Goal: Find specific page/section: Find specific page/section

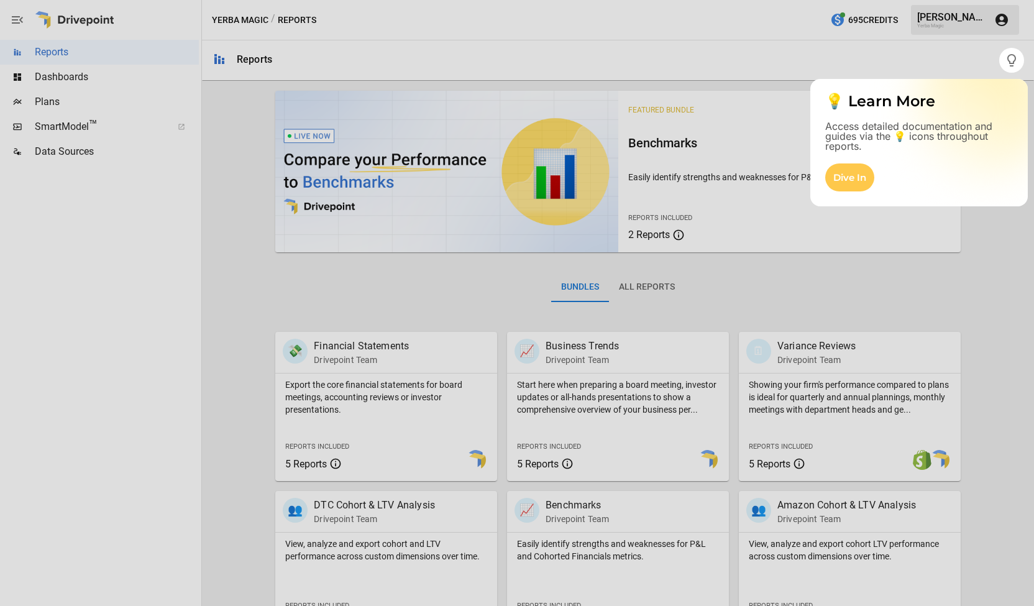
click at [626, 58] on div at bounding box center [499, 303] width 999 height 606
click at [85, 49] on div at bounding box center [499, 303] width 999 height 606
click at [849, 181] on div "Dive In" at bounding box center [849, 177] width 49 height 28
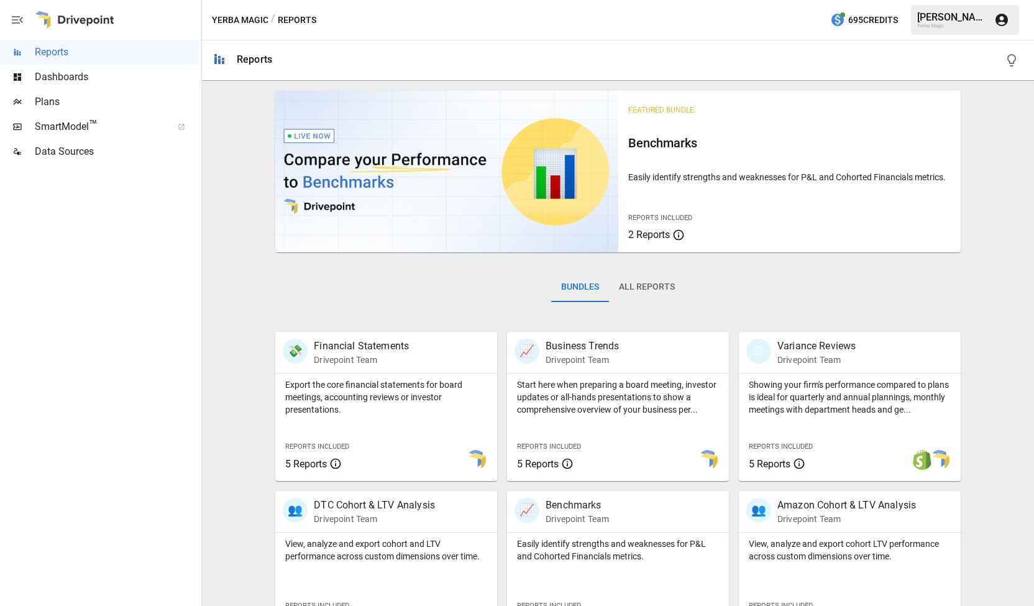
scroll to position [83, 0]
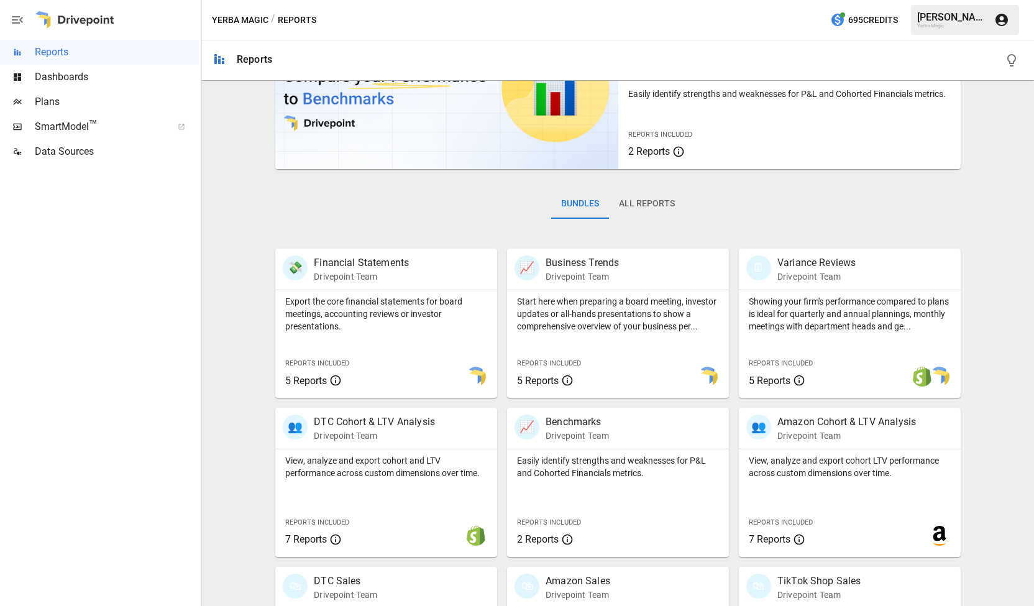
click at [44, 82] on span "Dashboards" at bounding box center [117, 77] width 164 height 15
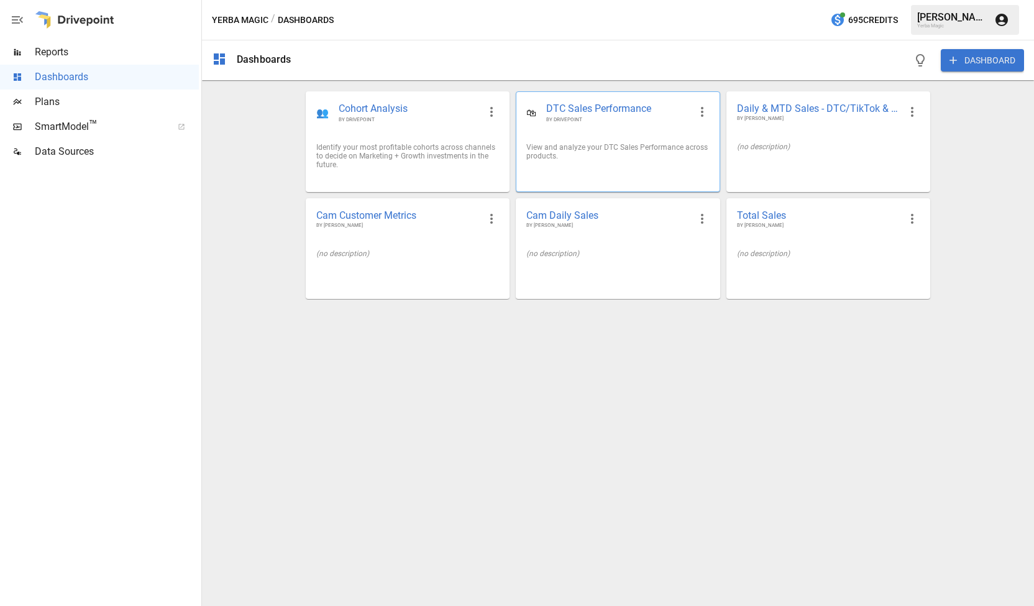
click at [593, 106] on span "DTC Sales Performance" at bounding box center [617, 109] width 143 height 14
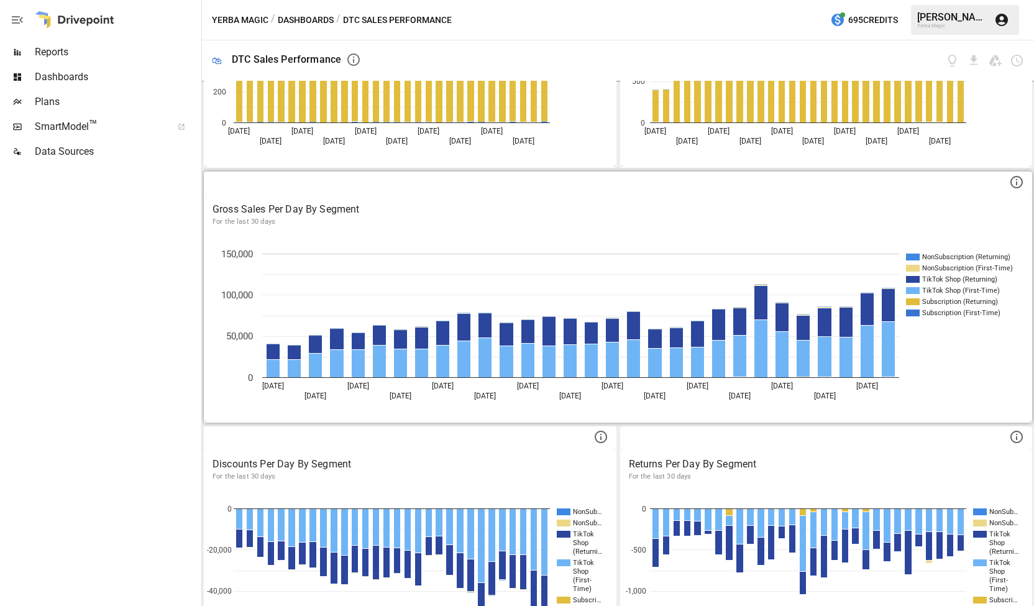
scroll to position [493, 0]
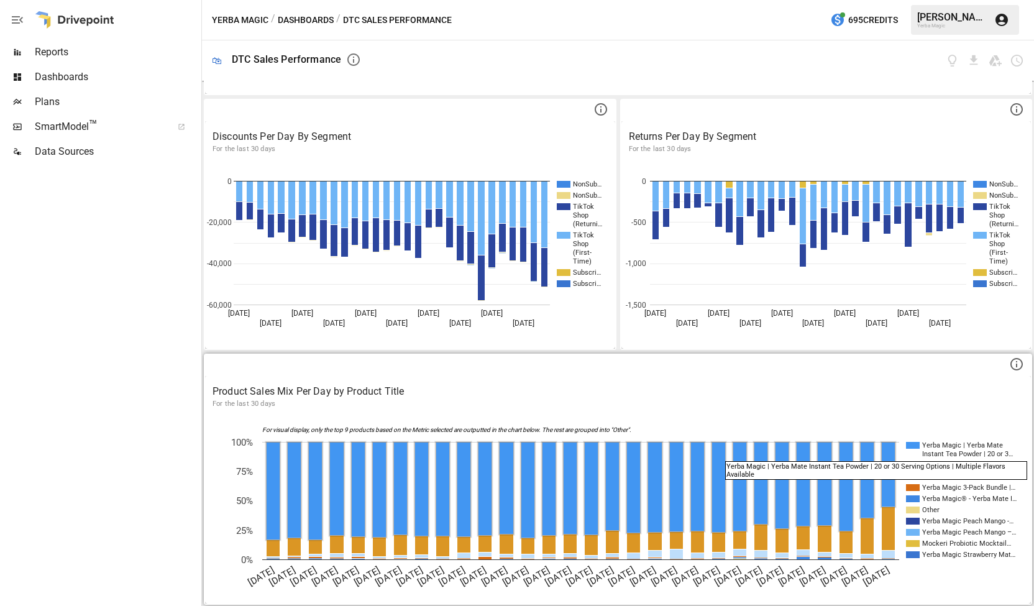
click at [931, 444] on rect "A chart." at bounding box center [968, 450] width 93 height 16
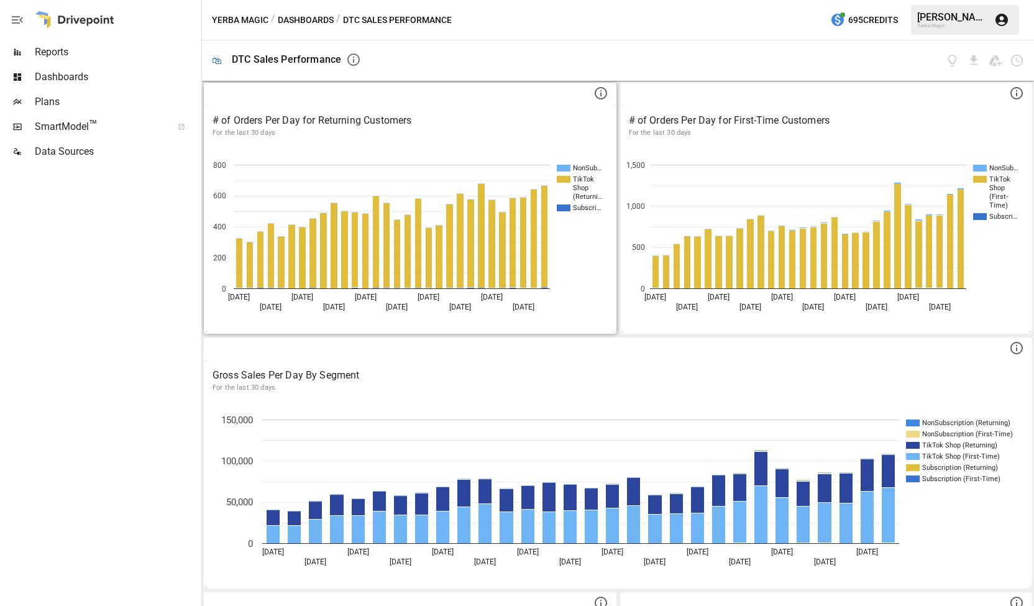
scroll to position [2, 0]
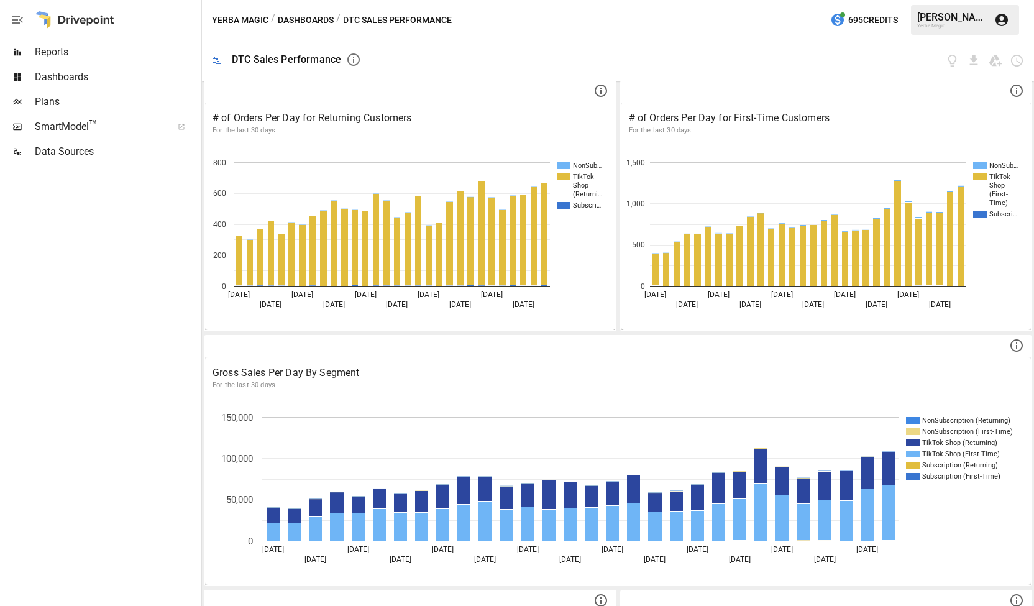
click at [67, 57] on span "Reports" at bounding box center [117, 52] width 164 height 15
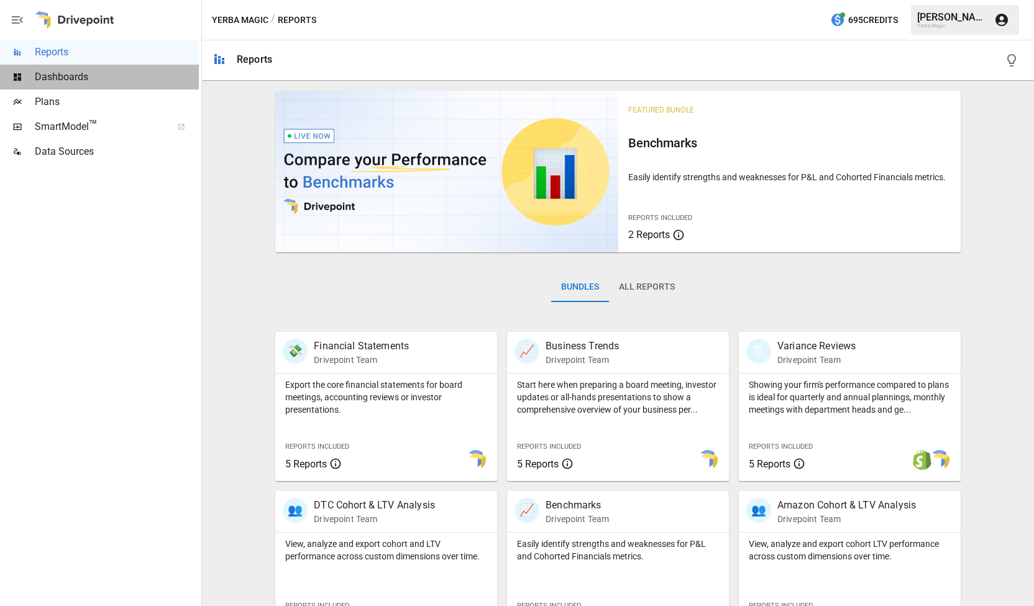
click at [59, 85] on div "Dashboards" at bounding box center [99, 77] width 199 height 25
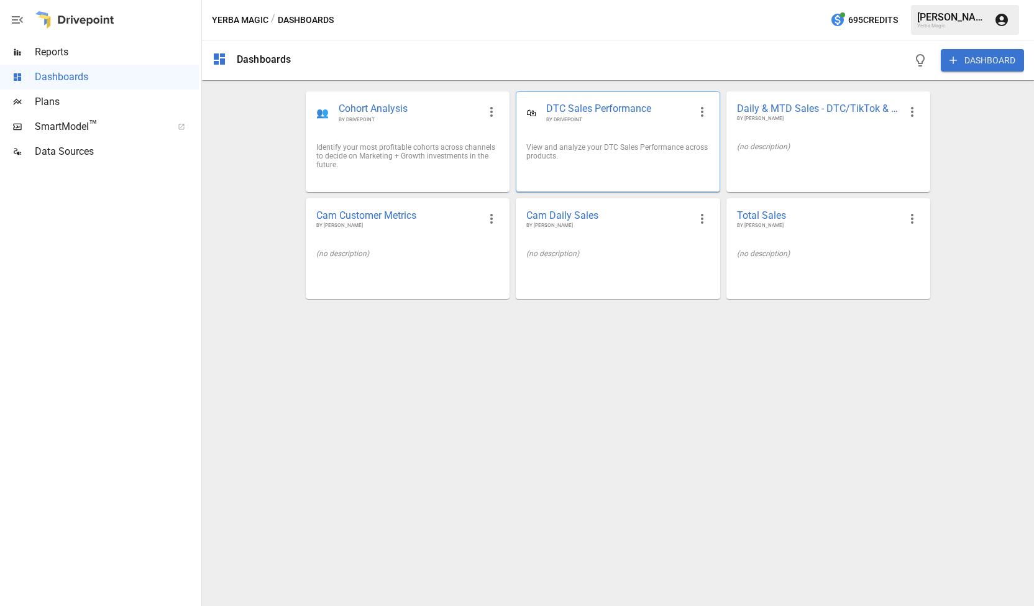
click at [597, 108] on span "DTC Sales Performance" at bounding box center [617, 109] width 143 height 14
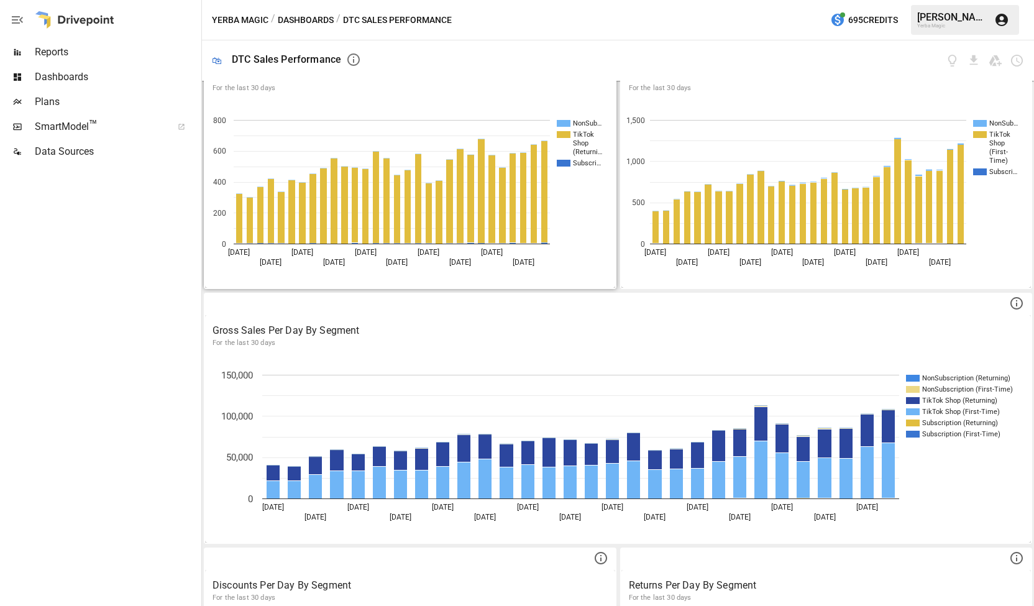
scroll to position [41, 0]
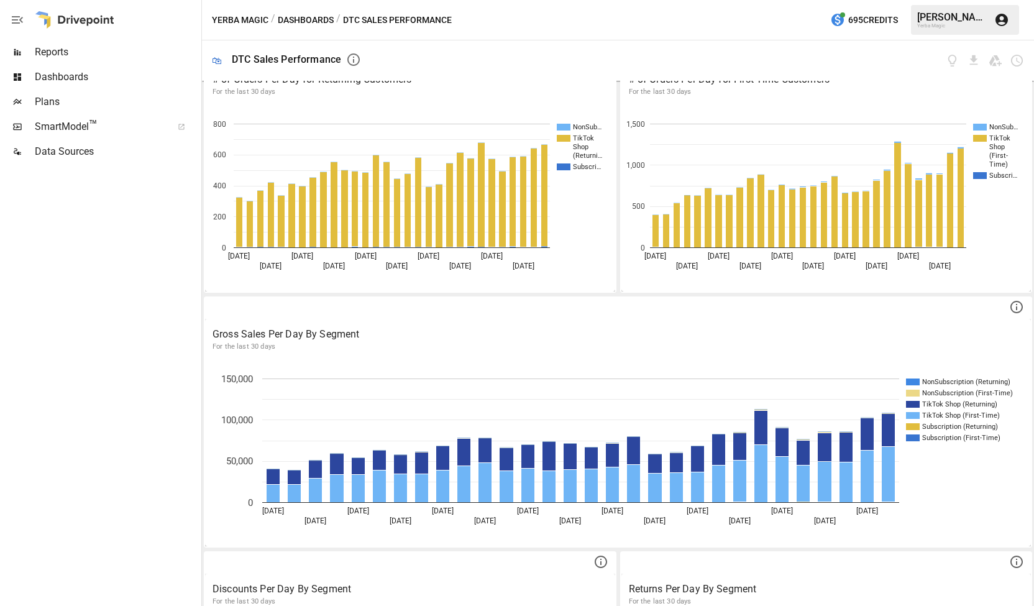
click at [58, 82] on span "Dashboards" at bounding box center [117, 77] width 164 height 15
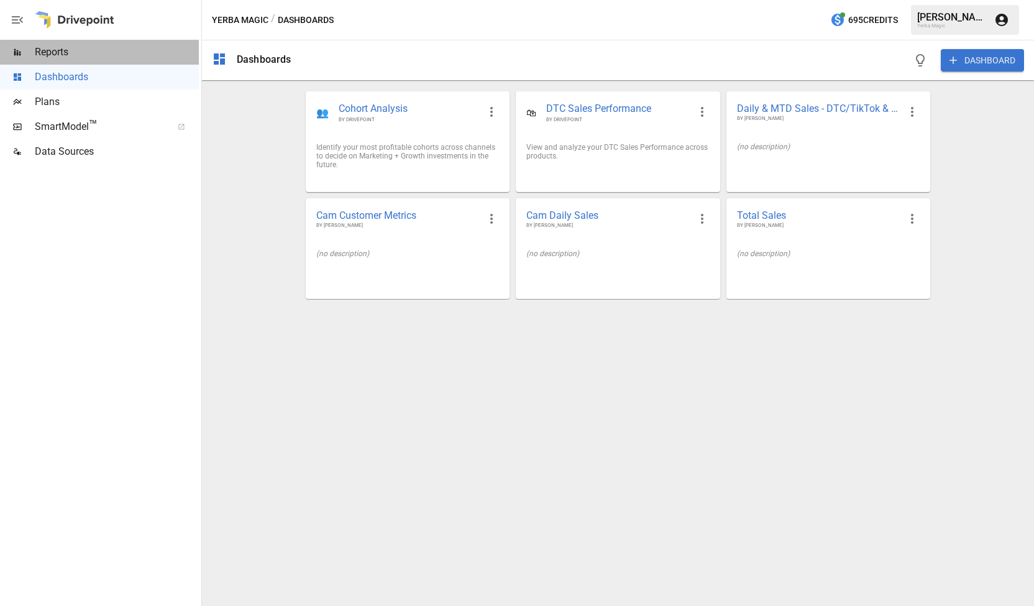
click at [58, 58] on span "Reports" at bounding box center [117, 52] width 164 height 15
